Goal: Information Seeking & Learning: Learn about a topic

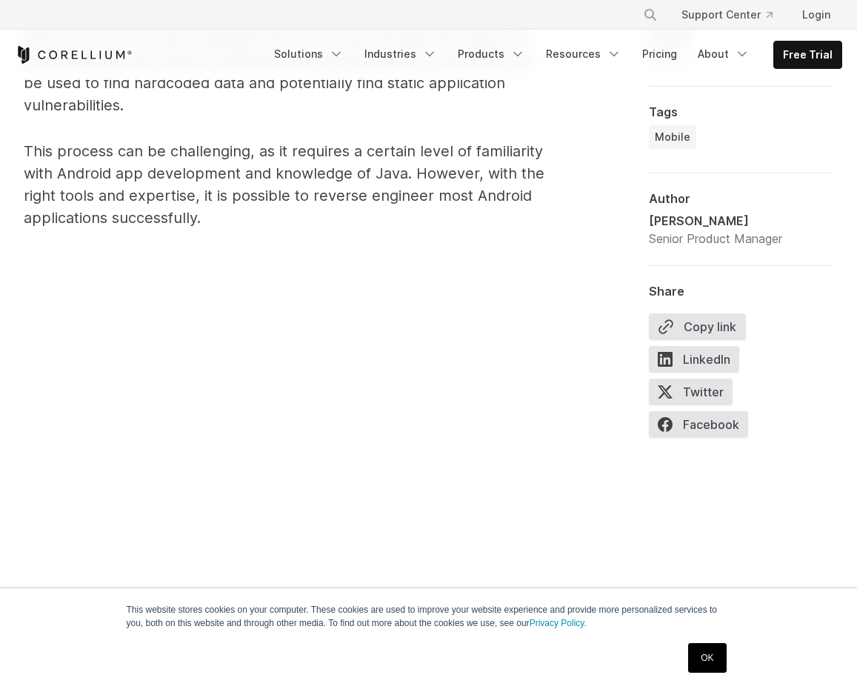
scroll to position [972, 0]
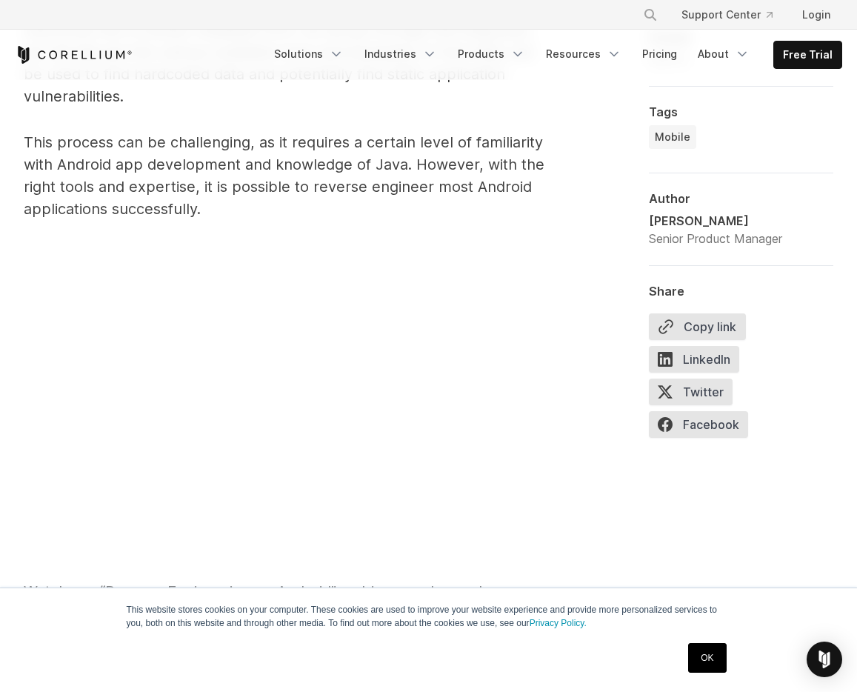
click at [248, 205] on p "This process can be challenging, as it requires a certain level of familiarity …" at bounding box center [290, 175] width 532 height 89
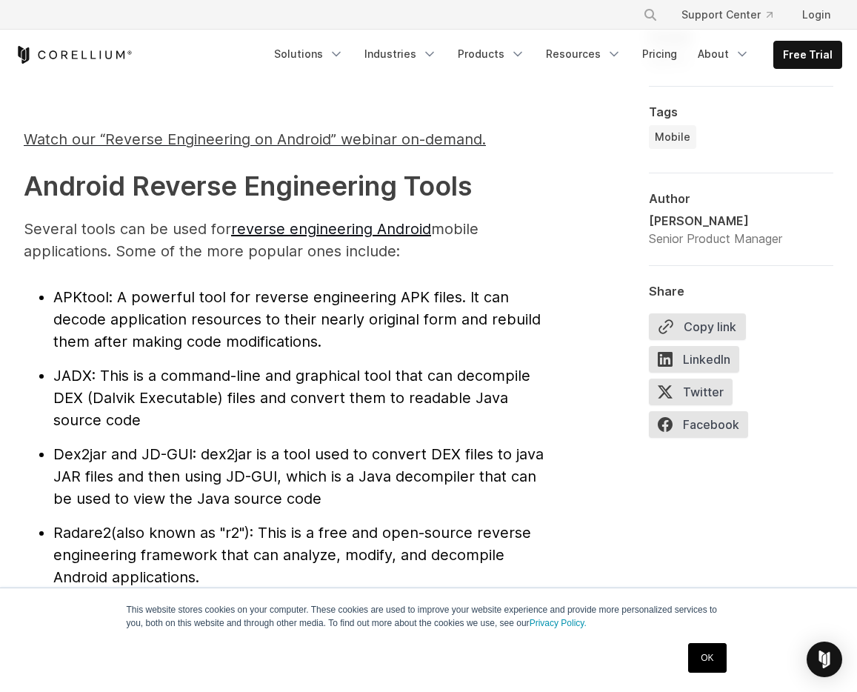
scroll to position [1436, 0]
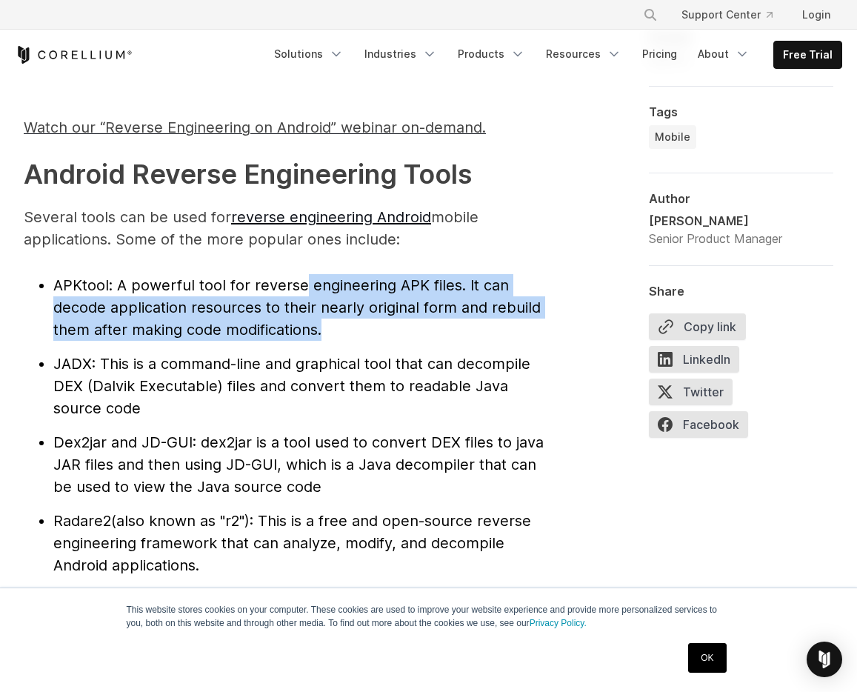
drag, startPoint x: 305, startPoint y: 276, endPoint x: 370, endPoint y: 338, distance: 89.6
click at [370, 338] on li "APKtool : A powerful tool for reverse engineering APK files. It can decode appl…" at bounding box center [304, 307] width 502 height 67
drag, startPoint x: 343, startPoint y: 307, endPoint x: 311, endPoint y: 275, distance: 45.6
click at [311, 275] on li "APKtool : A powerful tool for reverse engineering APK files. It can decode appl…" at bounding box center [304, 307] width 502 height 67
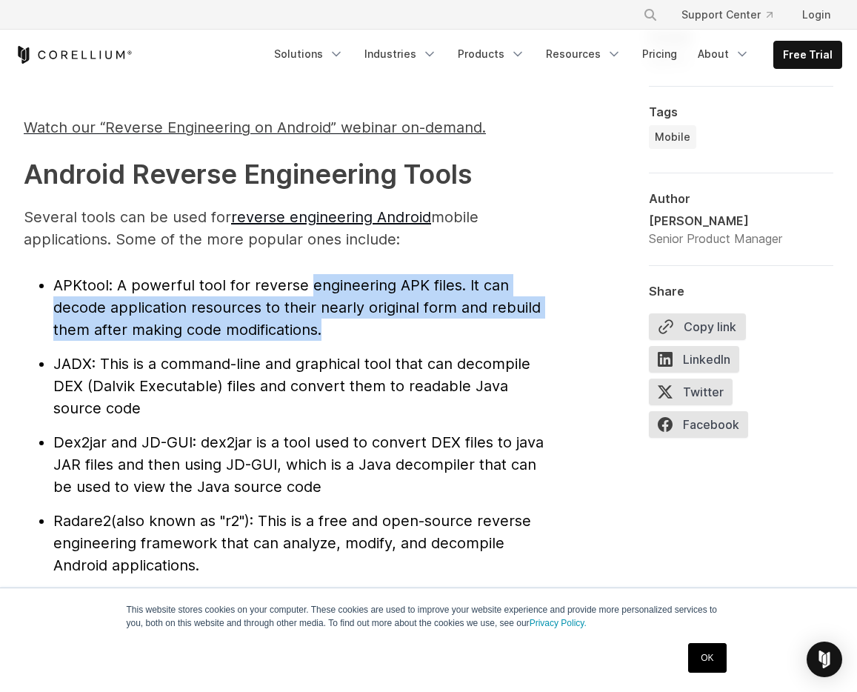
click at [311, 275] on li "APKtool : A powerful tool for reverse engineering APK files. It can decode appl…" at bounding box center [304, 307] width 502 height 67
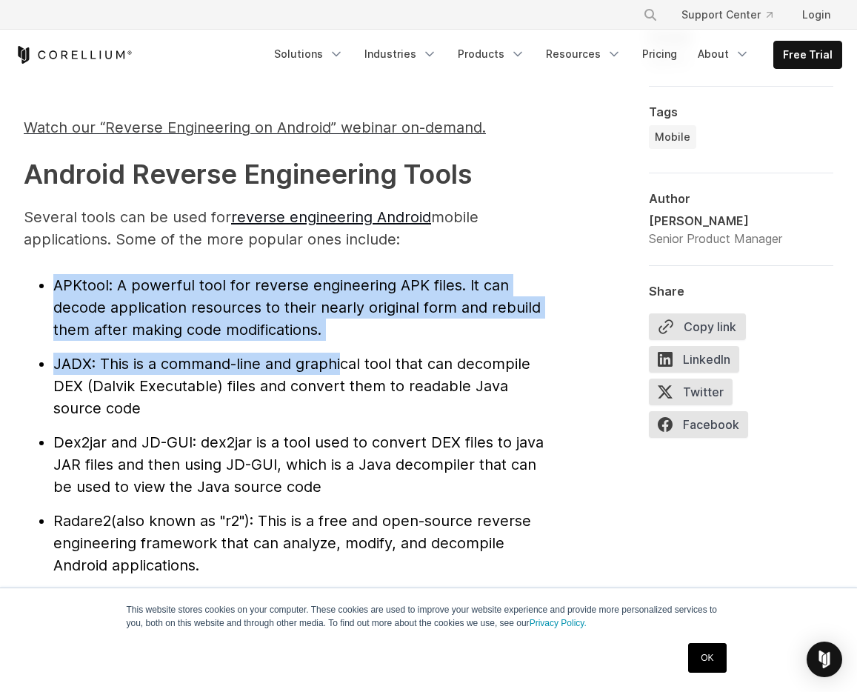
drag, startPoint x: 313, startPoint y: 333, endPoint x: 342, endPoint y: 364, distance: 43.0
click at [342, 364] on span ": This is a command-line and graphical tool that can decompile DEX (Dalvik Exec…" at bounding box center [291, 386] width 477 height 62
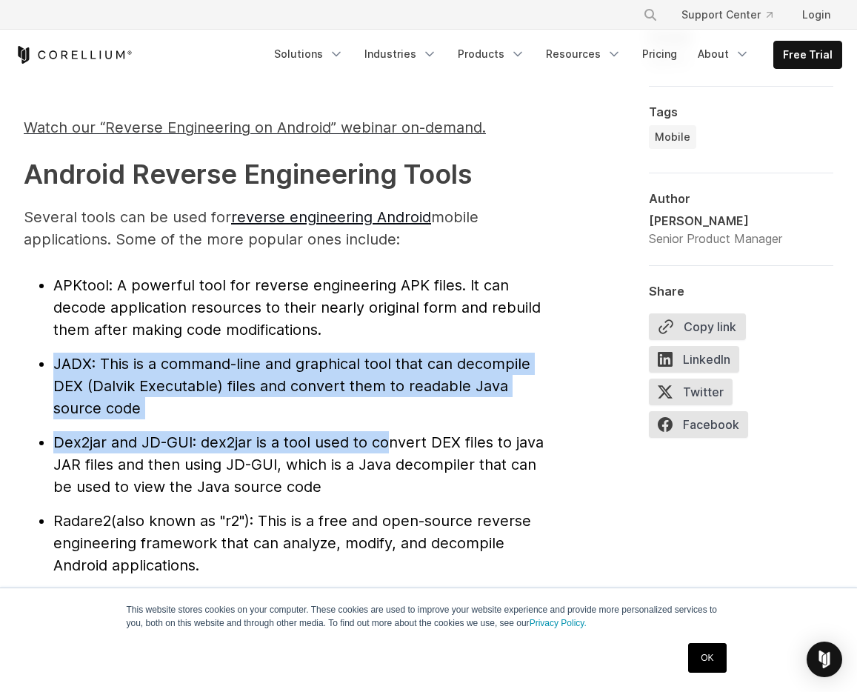
drag, startPoint x: 351, startPoint y: 338, endPoint x: 391, endPoint y: 436, distance: 105.7
click at [391, 436] on ul "APKtool : A powerful tool for reverse engineering APK files. It can decode appl…" at bounding box center [290, 464] width 532 height 381
click at [391, 436] on span ": dex2jar is a tool used to convert DEX files to java JAR files and then using …" at bounding box center [298, 465] width 491 height 62
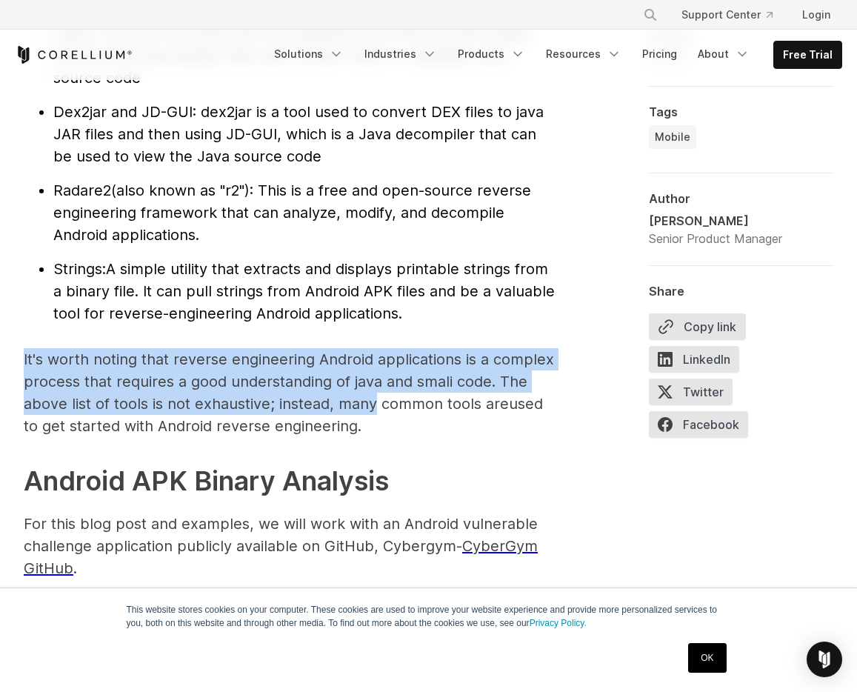
drag, startPoint x: 371, startPoint y: 371, endPoint x: 365, endPoint y: 331, distance: 40.4
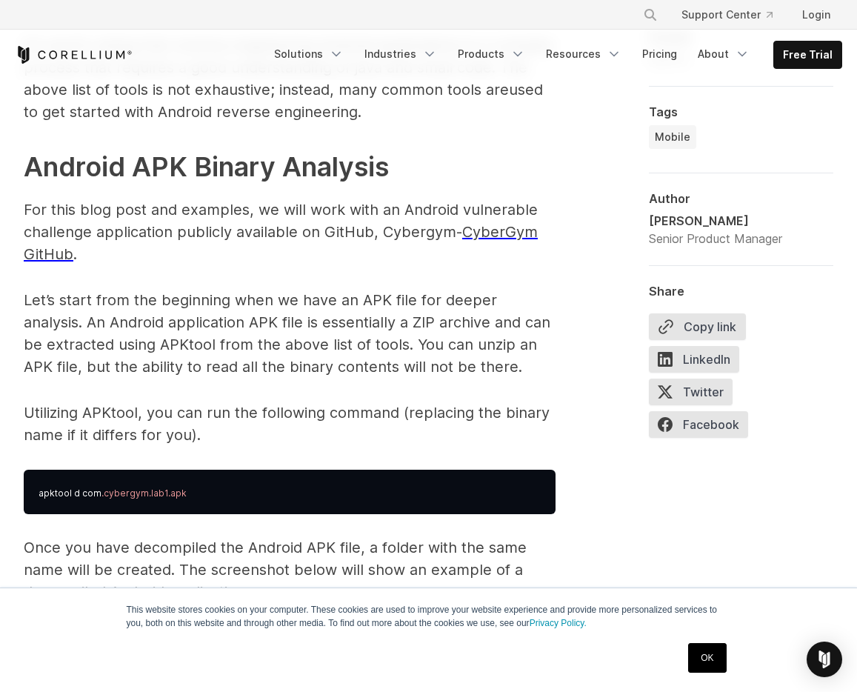
scroll to position [2104, 0]
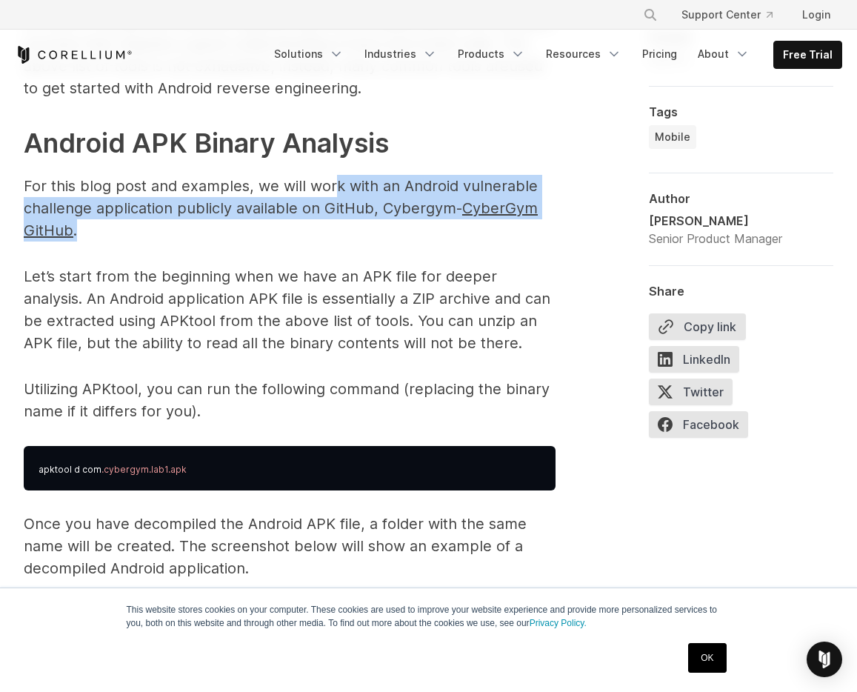
drag, startPoint x: 332, startPoint y: 230, endPoint x: 331, endPoint y: 179, distance: 51.2
click at [331, 179] on p "For this blog post and examples, we will work with an Android vulnerable challe…" at bounding box center [290, 208] width 532 height 67
drag, startPoint x: 299, startPoint y: 179, endPoint x: 359, endPoint y: 205, distance: 66.1
click at [359, 206] on p "For this blog post and examples, we will work with an Android vulnerable challe…" at bounding box center [290, 208] width 532 height 67
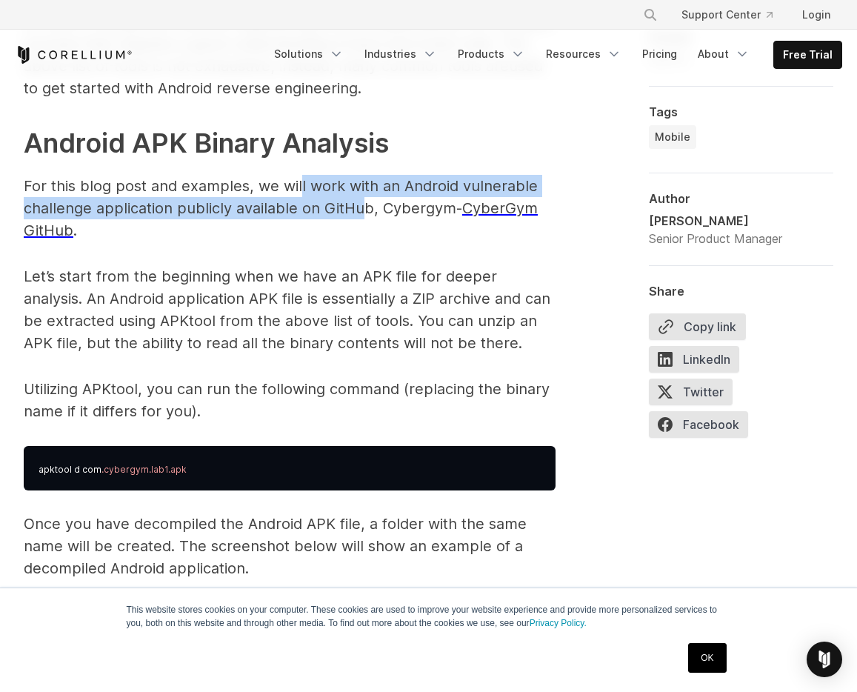
click at [359, 205] on p "For this blog post and examples, we will work with an Android vulnerable challe…" at bounding box center [290, 208] width 532 height 67
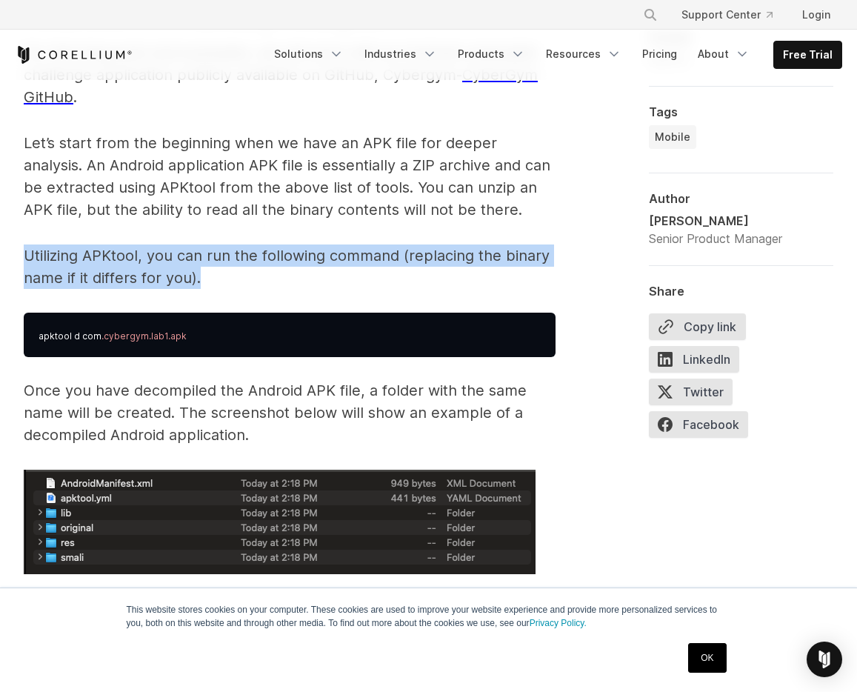
drag, startPoint x: 231, startPoint y: 281, endPoint x: 219, endPoint y: 241, distance: 42.0
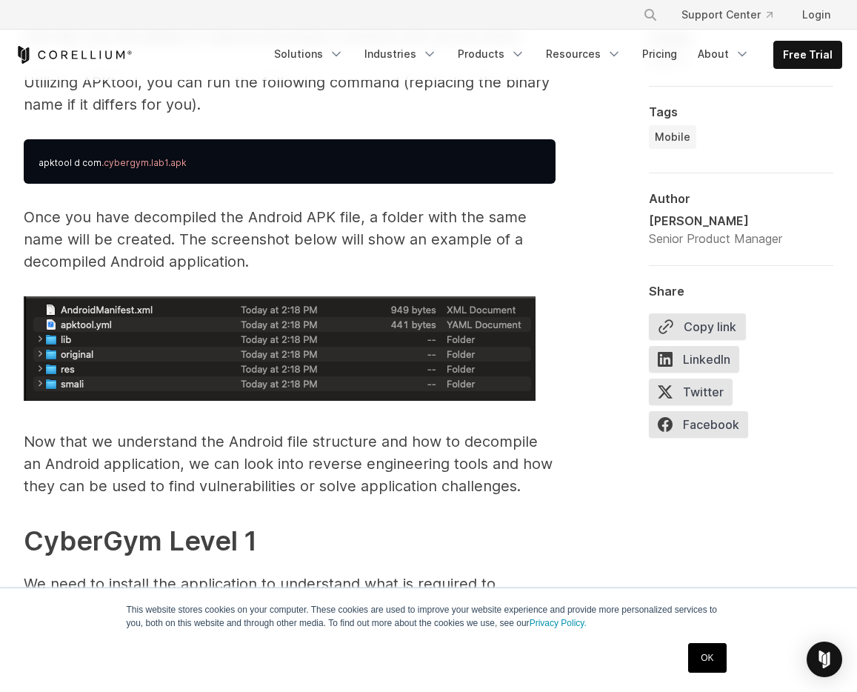
scroll to position [2427, 0]
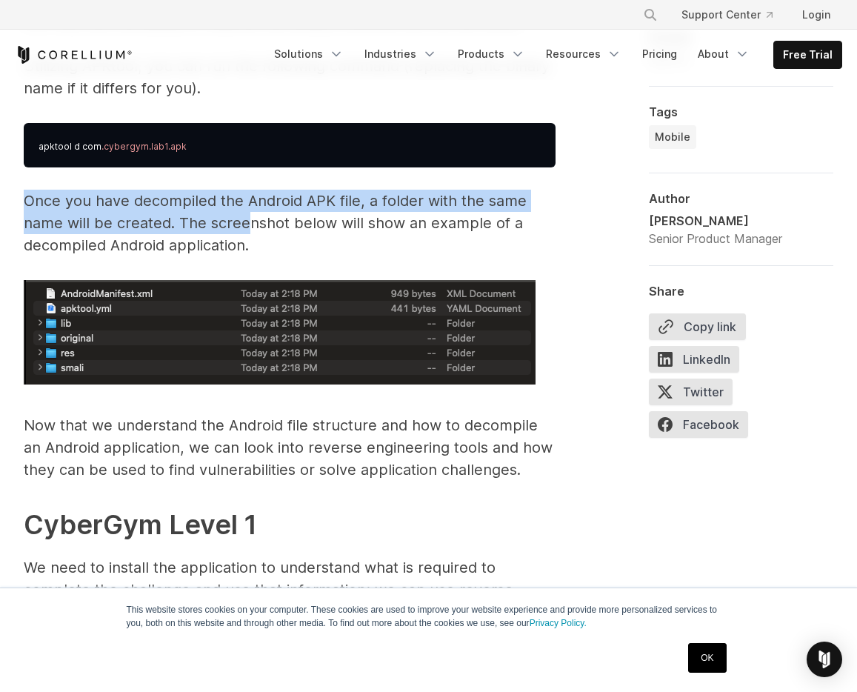
drag, startPoint x: 173, startPoint y: 189, endPoint x: 248, endPoint y: 233, distance: 87.7
click at [248, 233] on p "Once you have decompiled the Android APK file, a folder with the same name will…" at bounding box center [290, 223] width 532 height 67
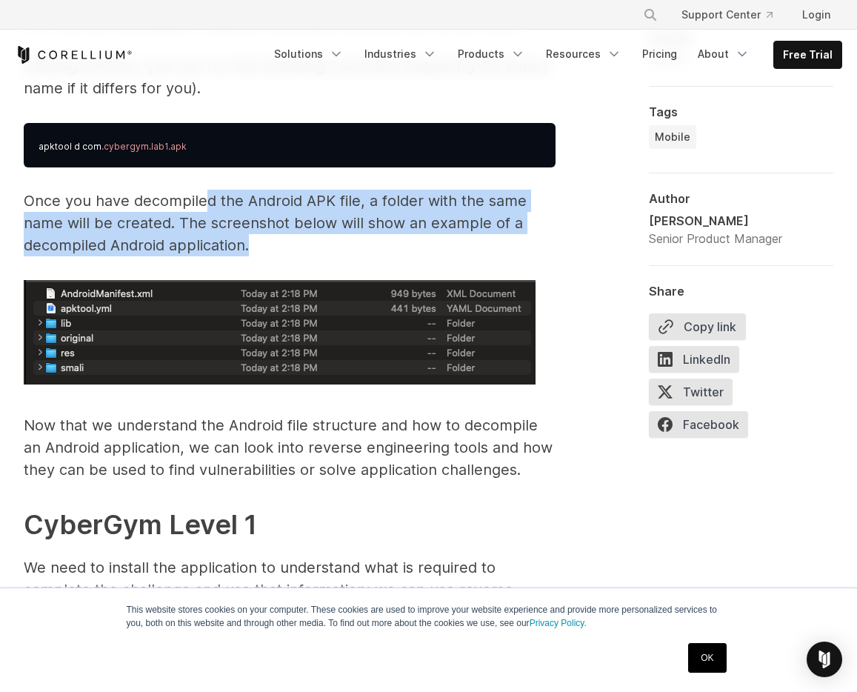
drag, startPoint x: 263, startPoint y: 253, endPoint x: 200, endPoint y: 198, distance: 84.0
click at [200, 198] on p "Once you have decompiled the Android APK file, a folder with the same name will…" at bounding box center [290, 223] width 532 height 67
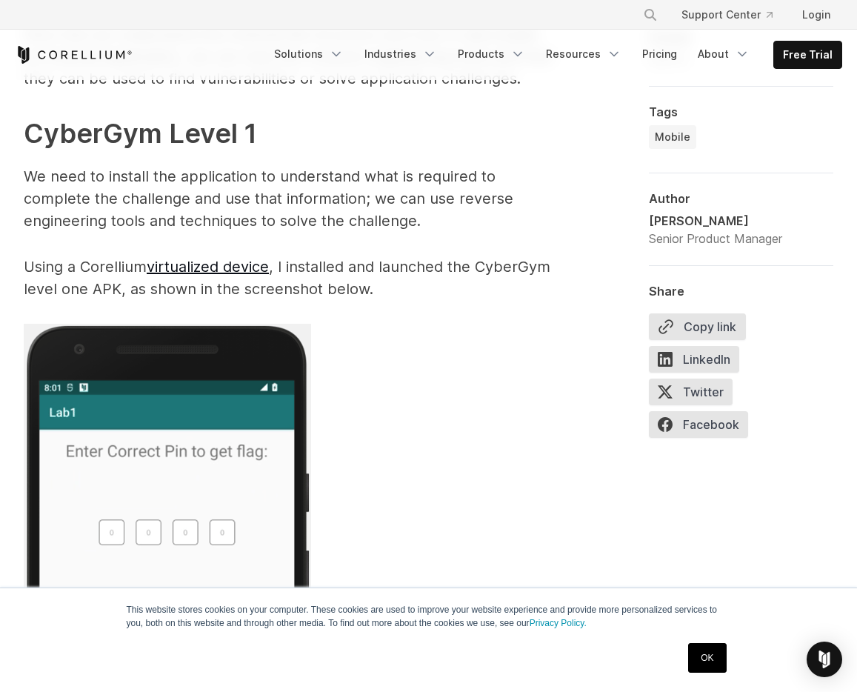
scroll to position [2833, 0]
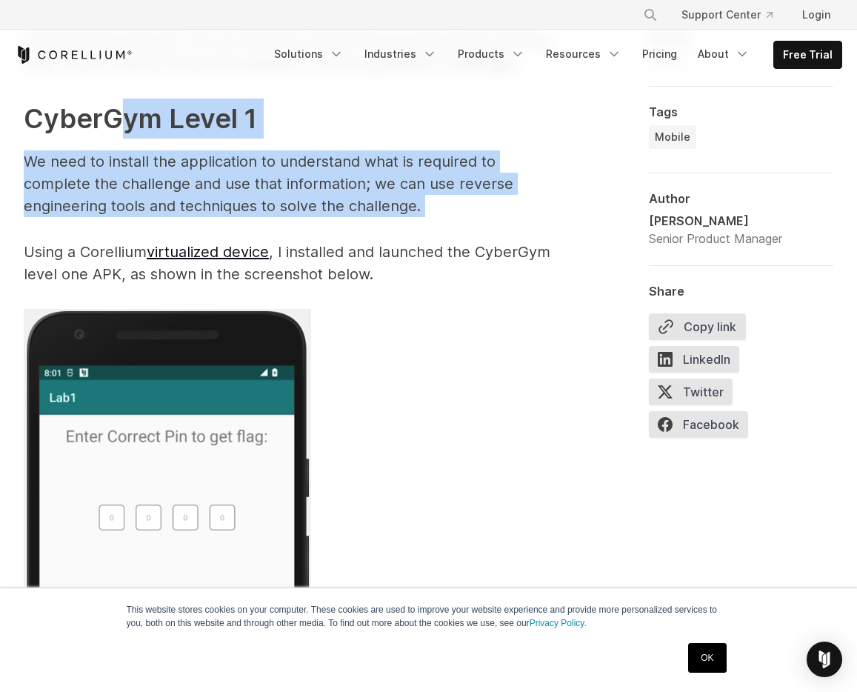
drag, startPoint x: 161, startPoint y: 150, endPoint x: 285, endPoint y: 221, distance: 142.8
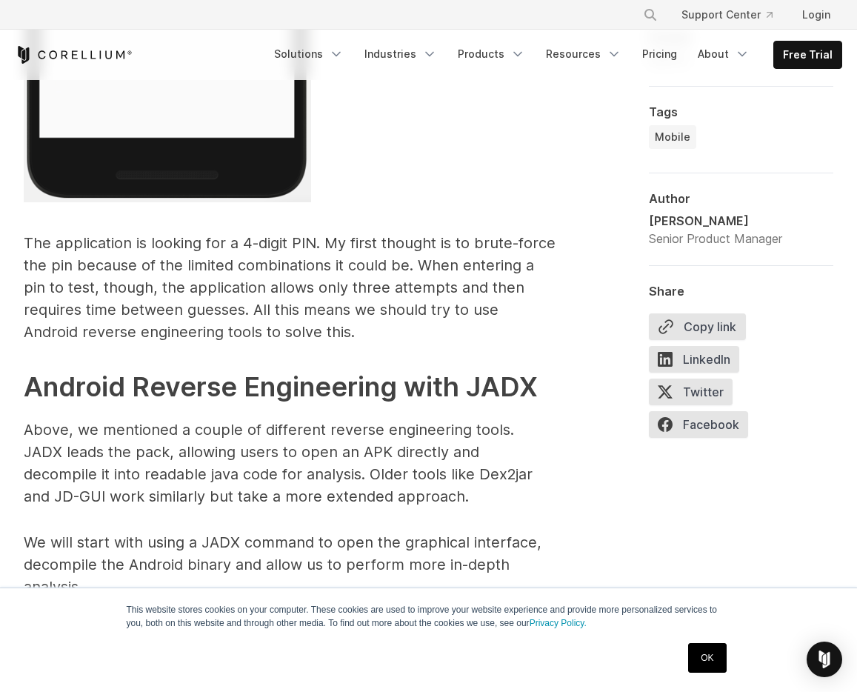
scroll to position [3581, 0]
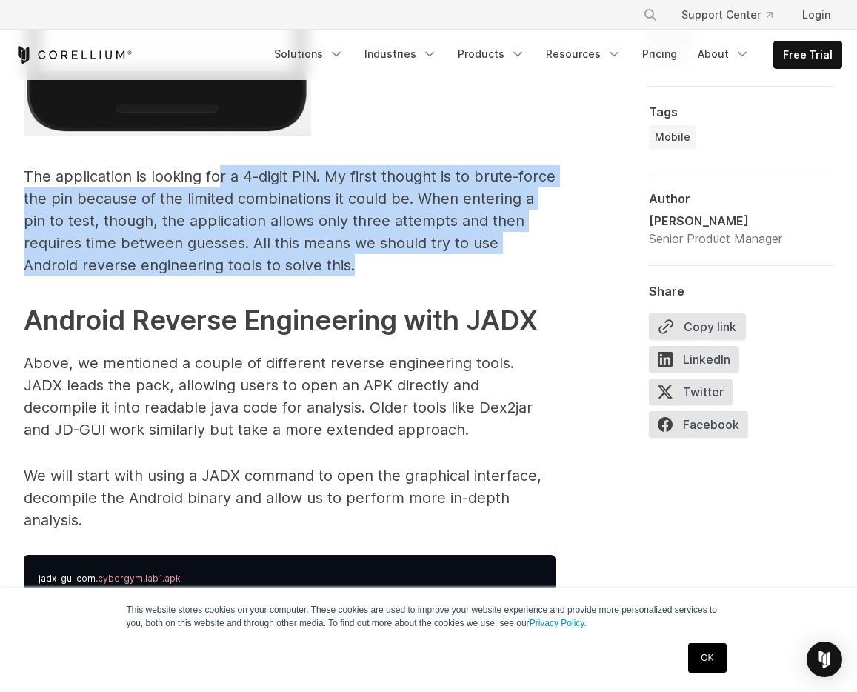
drag, startPoint x: 222, startPoint y: 182, endPoint x: 321, endPoint y: 259, distance: 125.3
click at [321, 259] on p "The application is looking for a 4-digit PIN. My first thought is to brute-forc…" at bounding box center [290, 220] width 532 height 111
click at [322, 259] on p "The application is looking for a 4-digit PIN. My first thought is to brute-forc…" at bounding box center [290, 220] width 532 height 111
drag, startPoint x: 331, startPoint y: 261, endPoint x: 278, endPoint y: 181, distance: 95.8
click at [278, 181] on p "The application is looking for a 4-digit PIN. My first thought is to brute-forc…" at bounding box center [290, 220] width 532 height 111
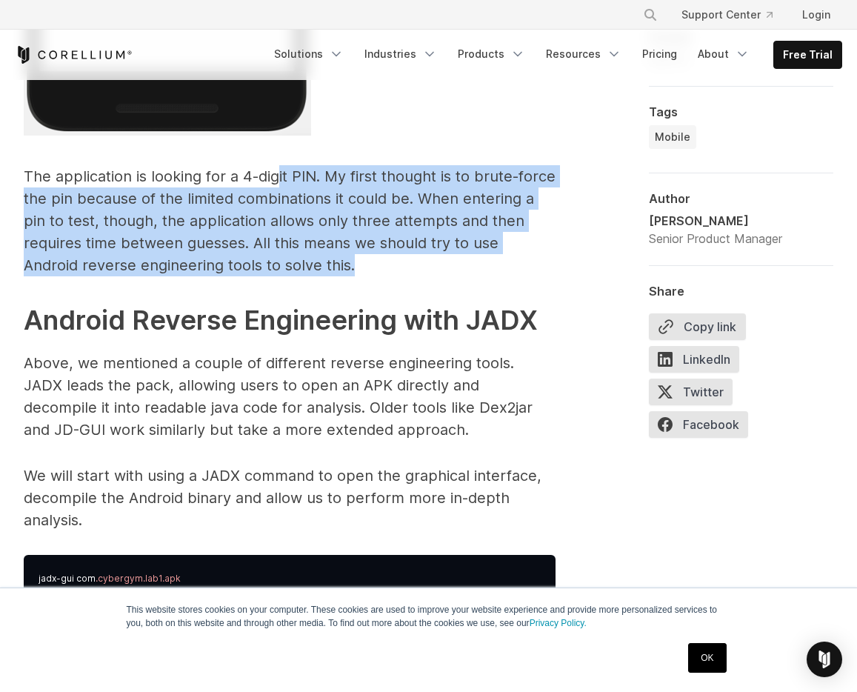
click at [278, 181] on p "The application is looking for a 4-digit PIN. My first thought is to brute-forc…" at bounding box center [290, 220] width 532 height 111
drag, startPoint x: 288, startPoint y: 244, endPoint x: 312, endPoint y: 280, distance: 43.4
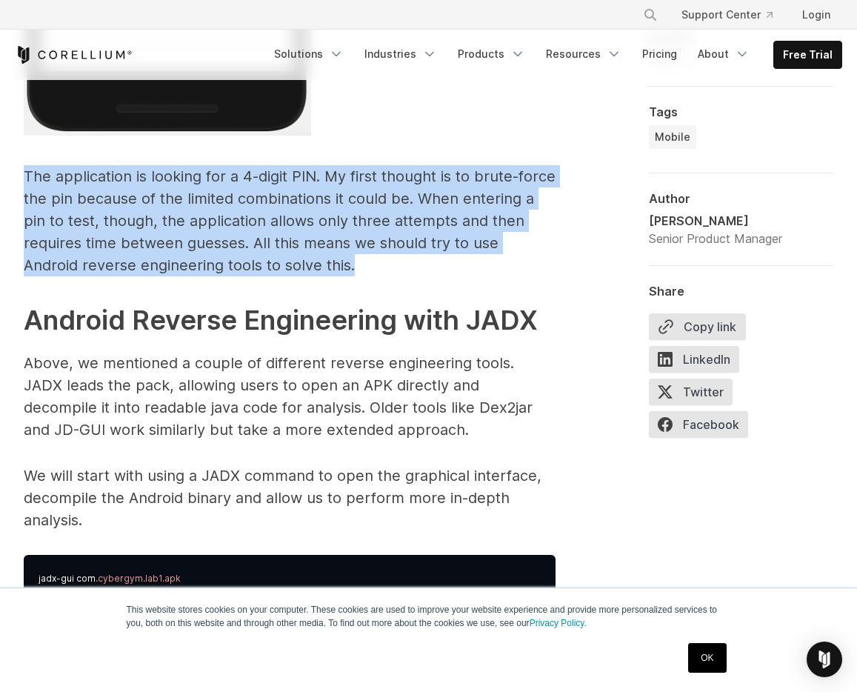
drag, startPoint x: 339, startPoint y: 282, endPoint x: 259, endPoint y: 163, distance: 143.7
drag, startPoint x: 250, startPoint y: 162, endPoint x: 317, endPoint y: 273, distance: 129.4
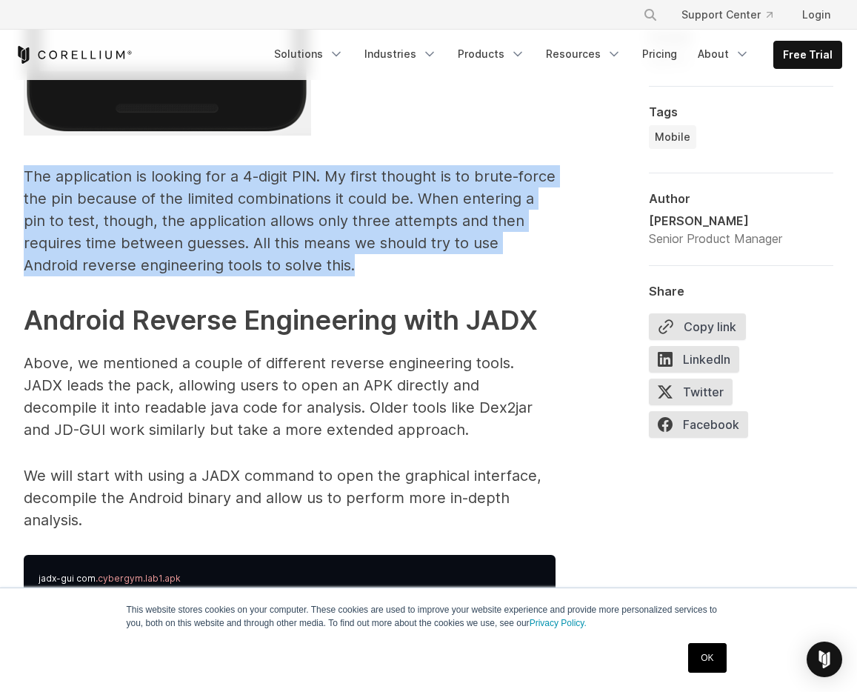
click at [317, 273] on p "The application is looking for a 4-digit PIN. My first thought is to brute-forc…" at bounding box center [290, 220] width 532 height 111
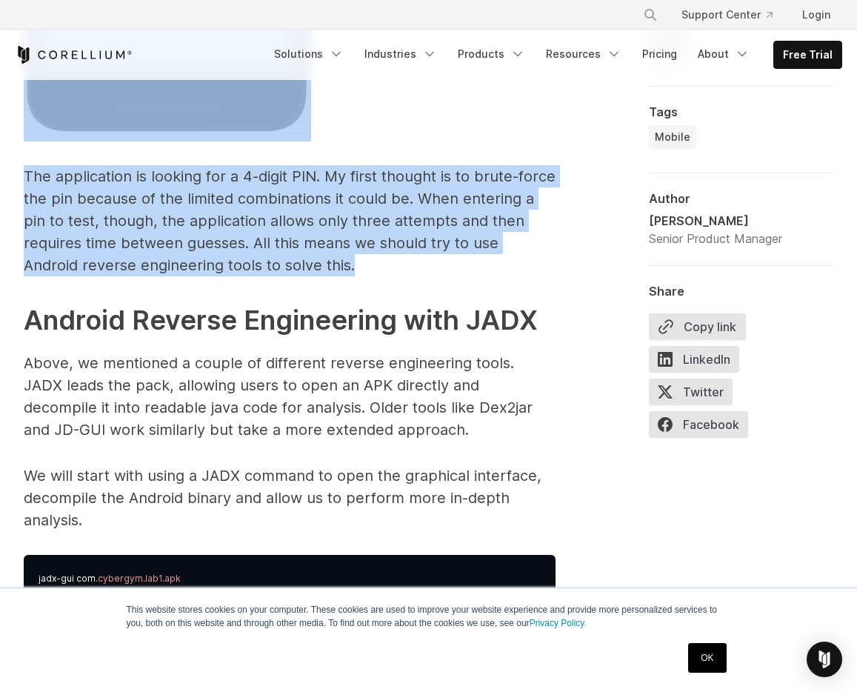
drag, startPoint x: 329, startPoint y: 273, endPoint x: 347, endPoint y: 137, distance: 137.5
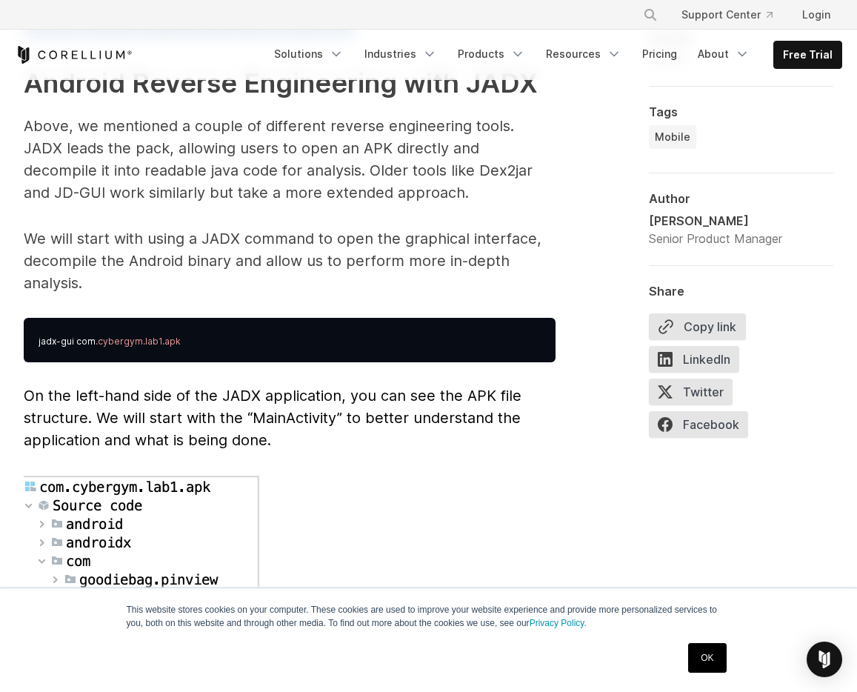
scroll to position [3823, 0]
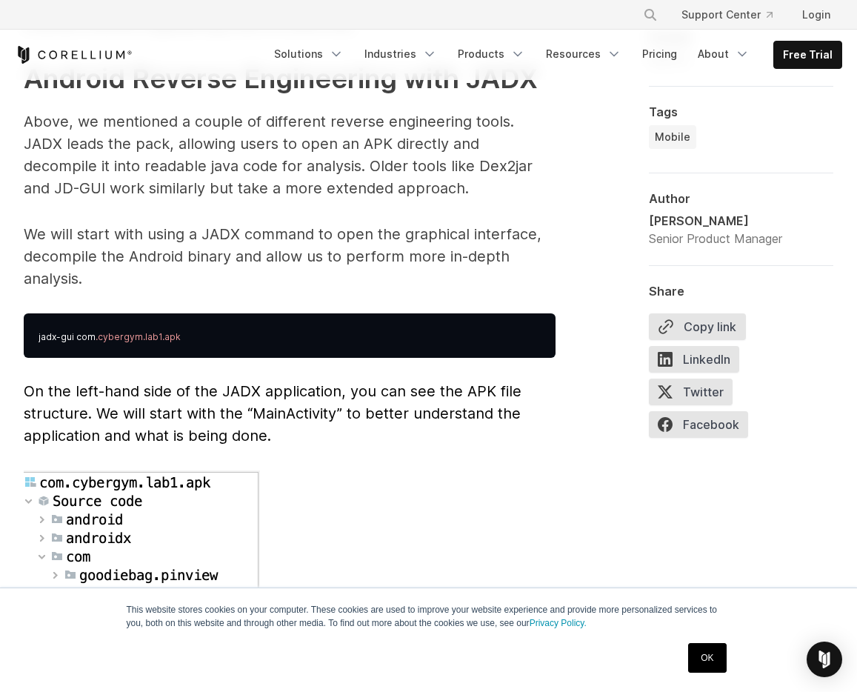
click at [302, 217] on span "Reverse Engineering Android Apps Reverse engineering an Android application typ…" at bounding box center [290, 636] width 532 height 7131
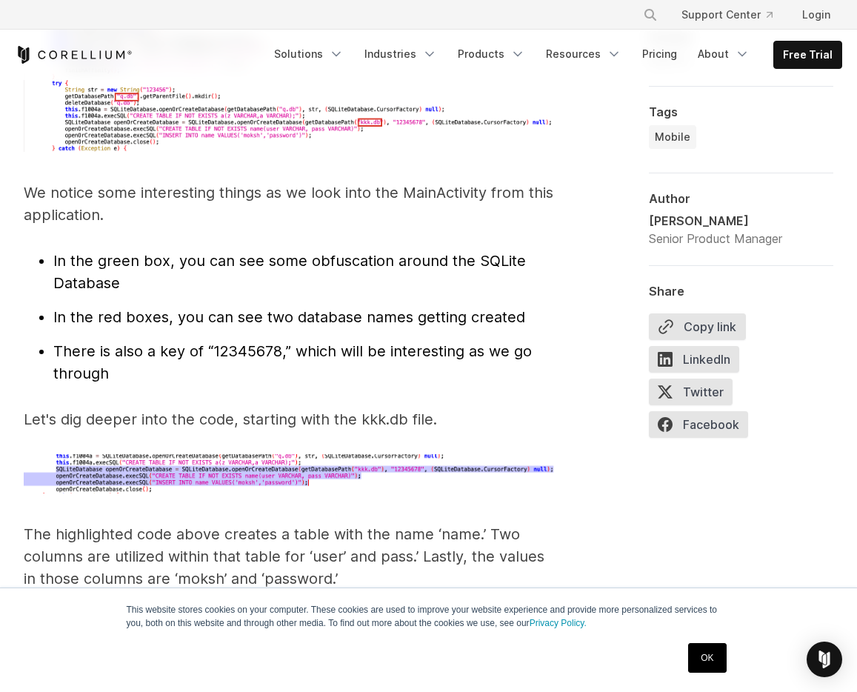
scroll to position [4683, 0]
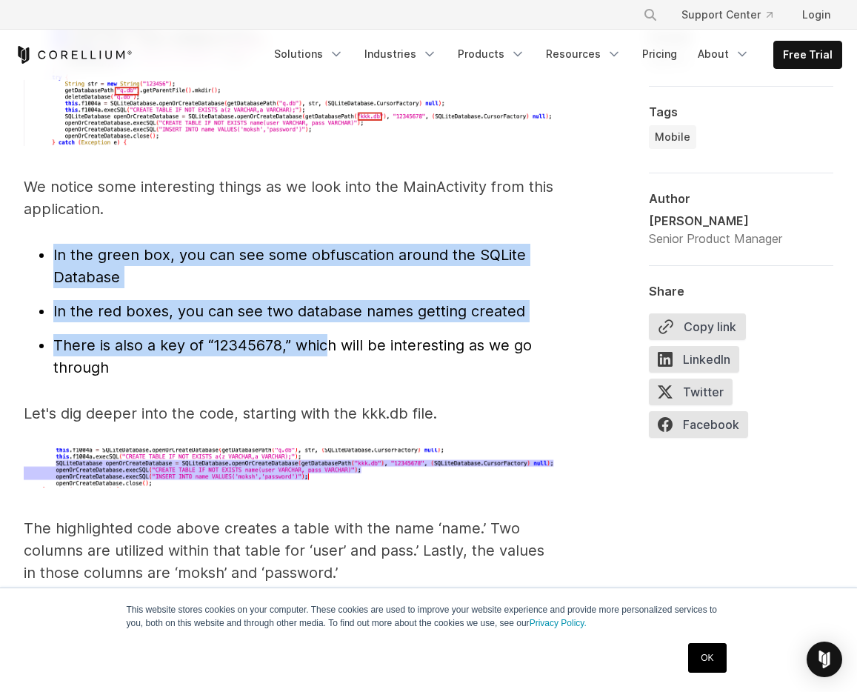
drag, startPoint x: 236, startPoint y: 198, endPoint x: 330, endPoint y: 351, distance: 179.6
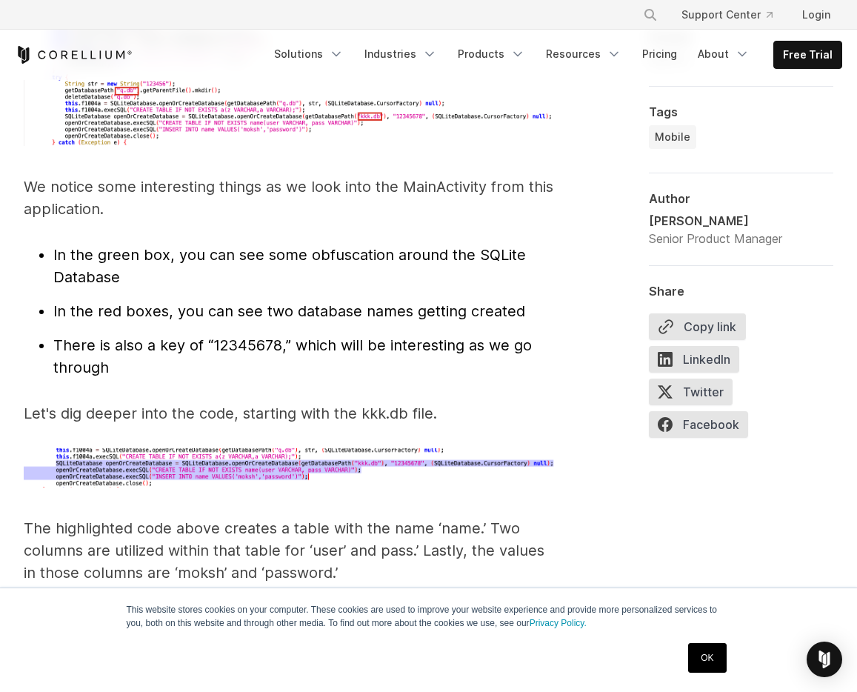
drag, startPoint x: 330, startPoint y: 351, endPoint x: 342, endPoint y: 402, distance: 51.9
click at [330, 352] on span "There is also a key of “12345678,” which will be interesting as we go through" at bounding box center [292, 356] width 479 height 40
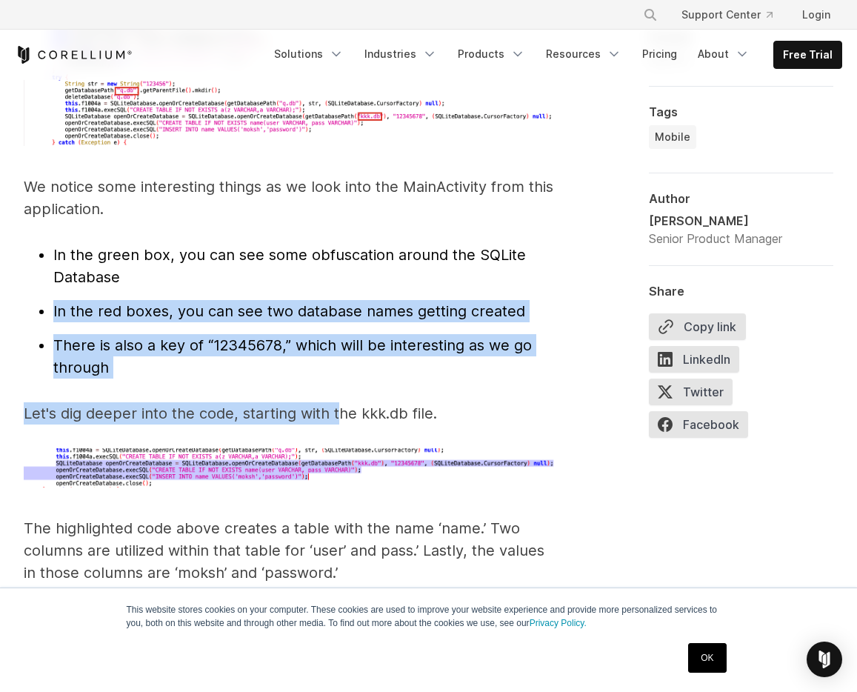
drag, startPoint x: 342, startPoint y: 402, endPoint x: 266, endPoint y: 271, distance: 152.4
click at [266, 271] on li "In the green box, you can see some obfuscation around the SQLite Database" at bounding box center [304, 266] width 502 height 44
drag, startPoint x: 228, startPoint y: 273, endPoint x: 288, endPoint y: 395, distance: 135.9
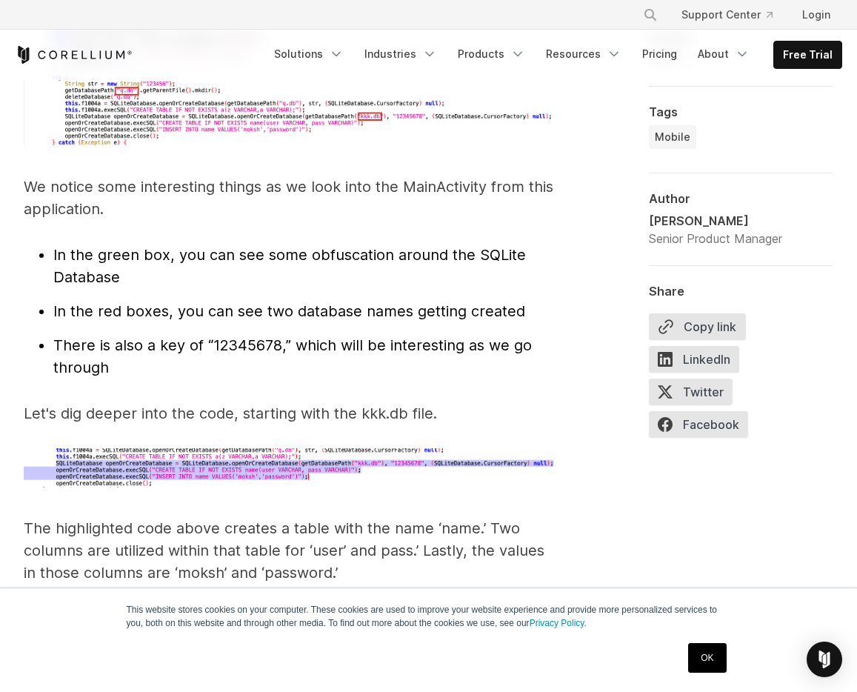
click at [278, 371] on li "There is also a key of “12345678,” which will be interesting as we go through" at bounding box center [304, 356] width 502 height 44
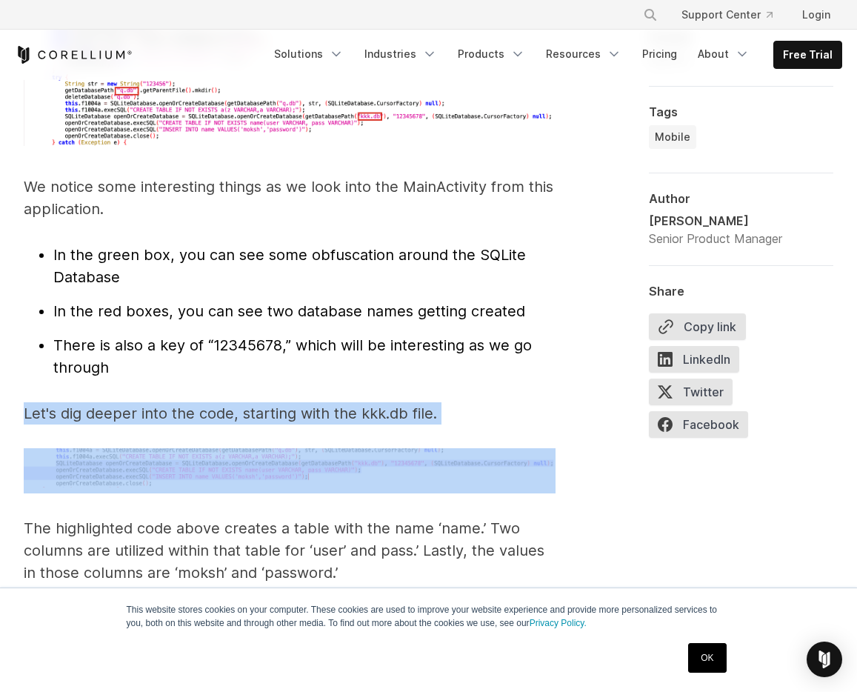
drag, startPoint x: 248, startPoint y: 374, endPoint x: 465, endPoint y: 425, distance: 223.1
click at [465, 423] on p "Let's dig deeper into the code, starting with the kkk.db file." at bounding box center [290, 413] width 532 height 22
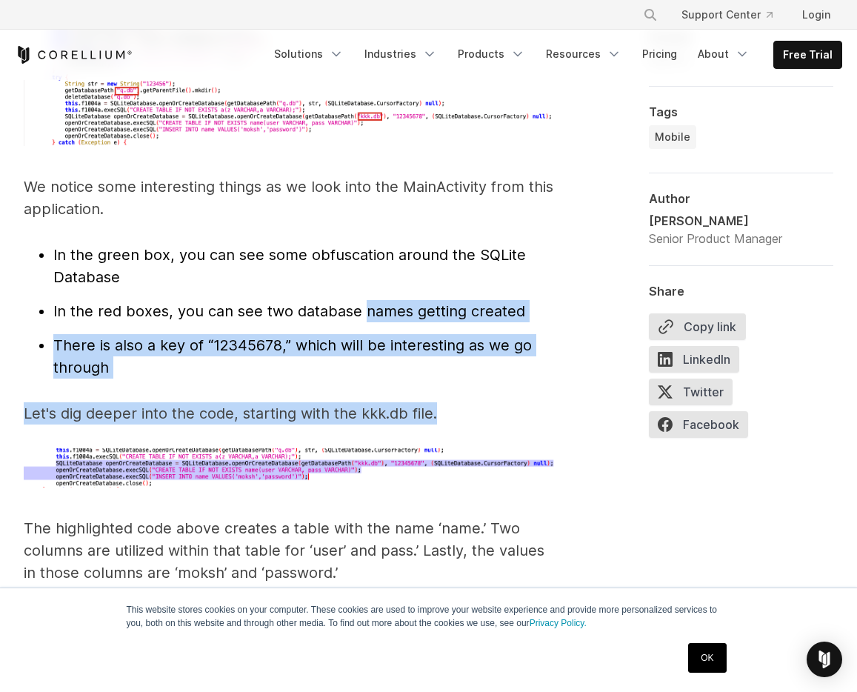
drag, startPoint x: 473, startPoint y: 417, endPoint x: 356, endPoint y: 302, distance: 164.0
click at [356, 302] on span "In the red boxes, you can see two database names getting created" at bounding box center [289, 311] width 472 height 18
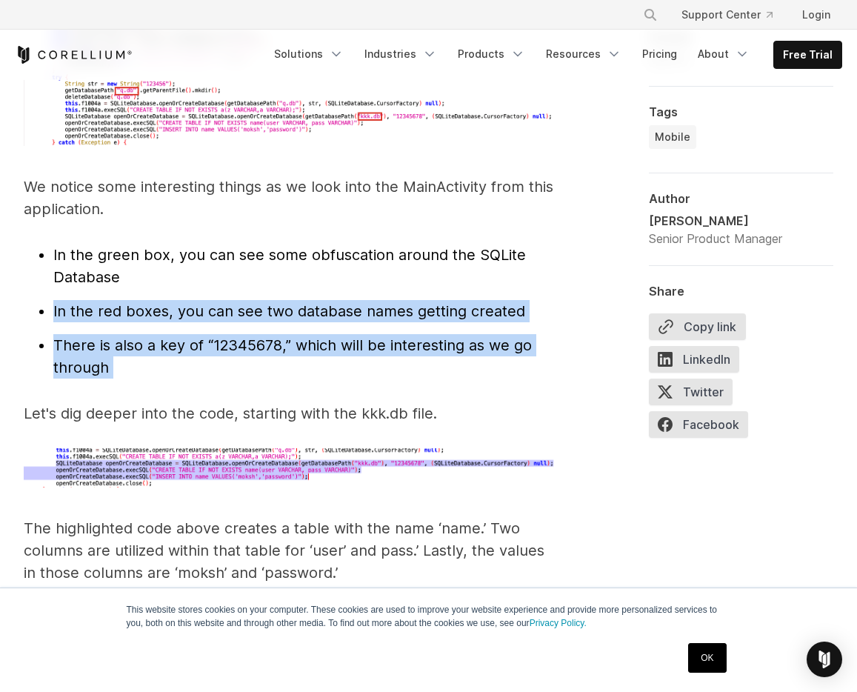
drag, startPoint x: 326, startPoint y: 279, endPoint x: 391, endPoint y: 390, distance: 128.9
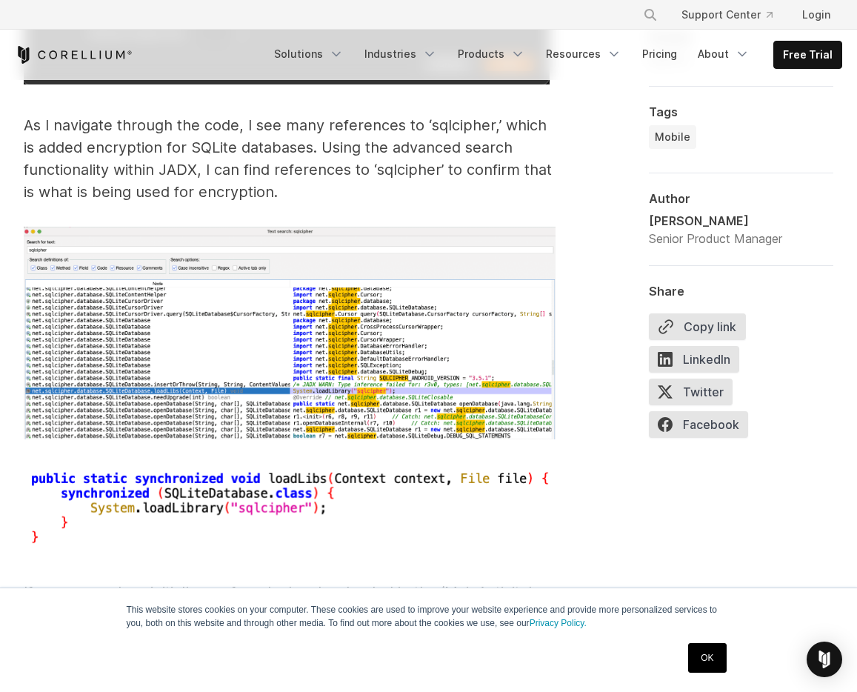
scroll to position [6212, 0]
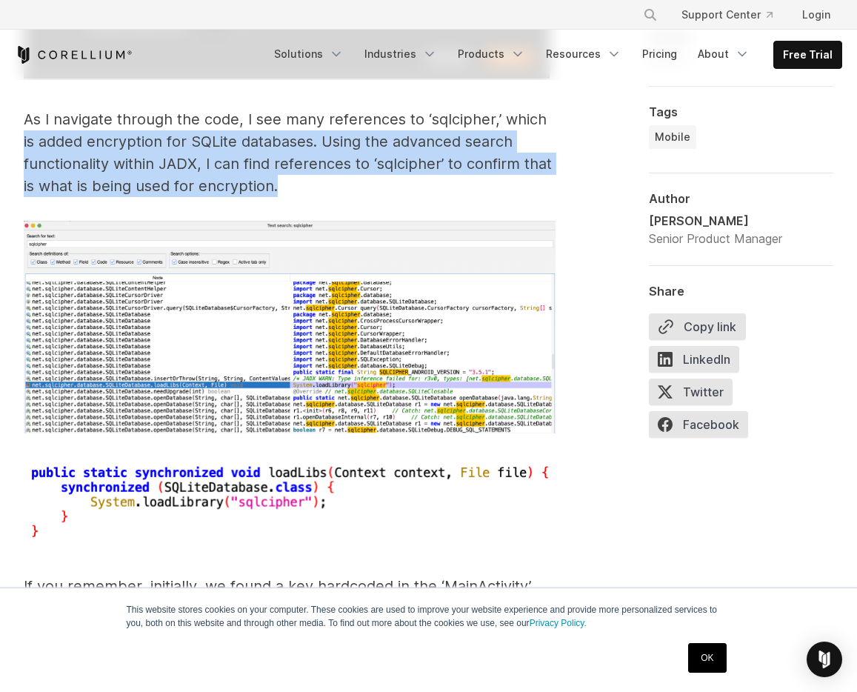
drag, startPoint x: 534, startPoint y: 190, endPoint x: 567, endPoint y: 119, distance: 78.3
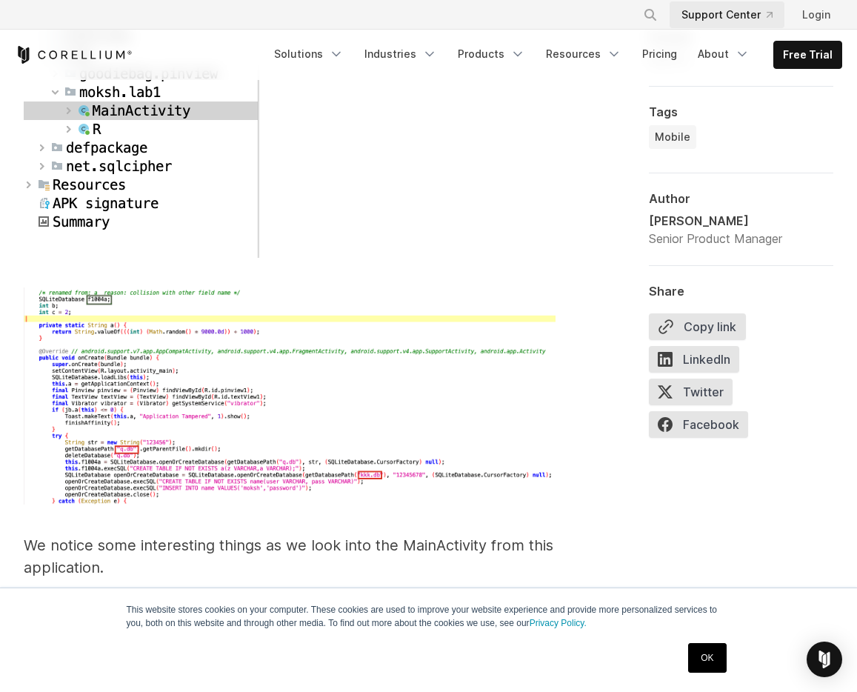
scroll to position [4278, 0]
